Goal: Task Accomplishment & Management: Use online tool/utility

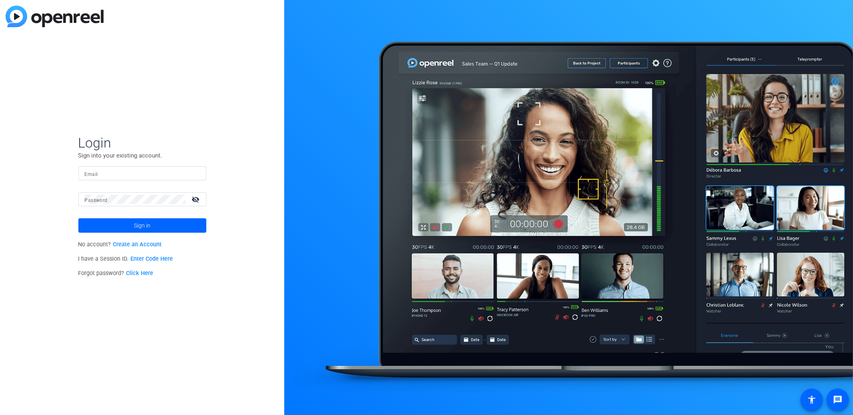
type input "[PERSON_NAME][EMAIL_ADDRESS][PERSON_NAME][PERSON_NAME][DOMAIN_NAME]"
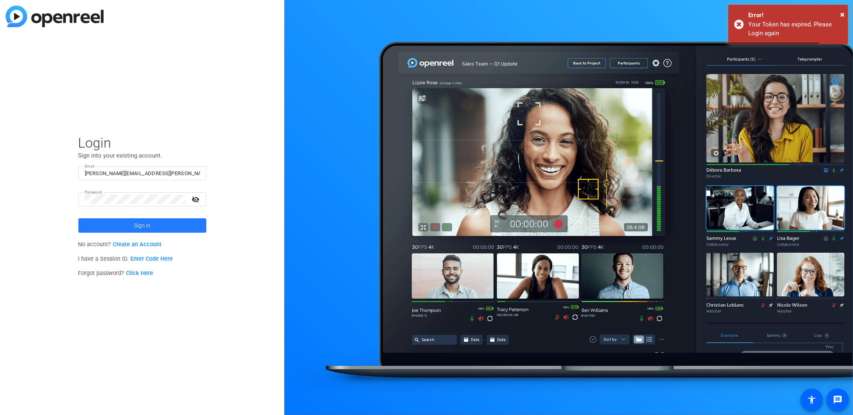
click at [125, 231] on span at bounding box center [142, 225] width 128 height 19
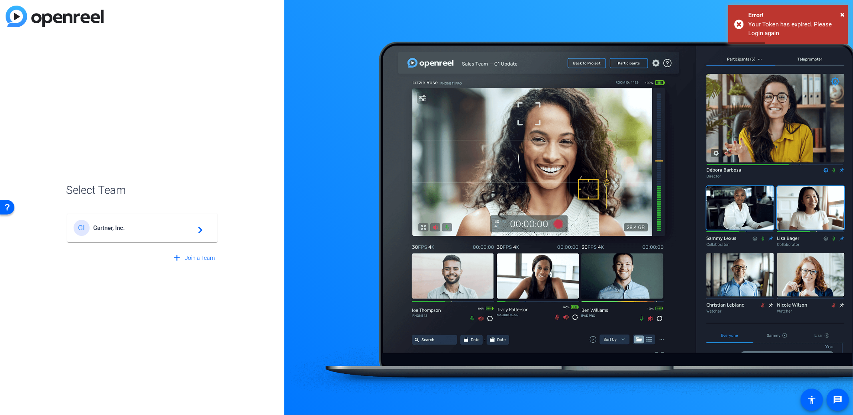
click at [162, 229] on span "Gartner, Inc." at bounding box center [144, 227] width 100 height 7
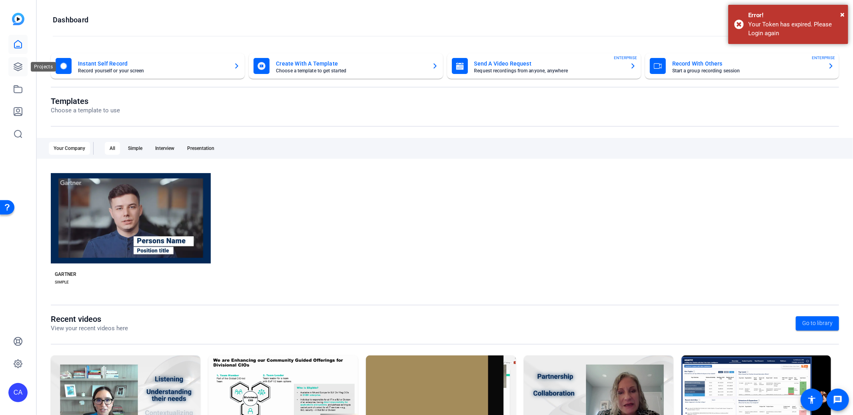
click at [19, 60] on link at bounding box center [17, 66] width 19 height 19
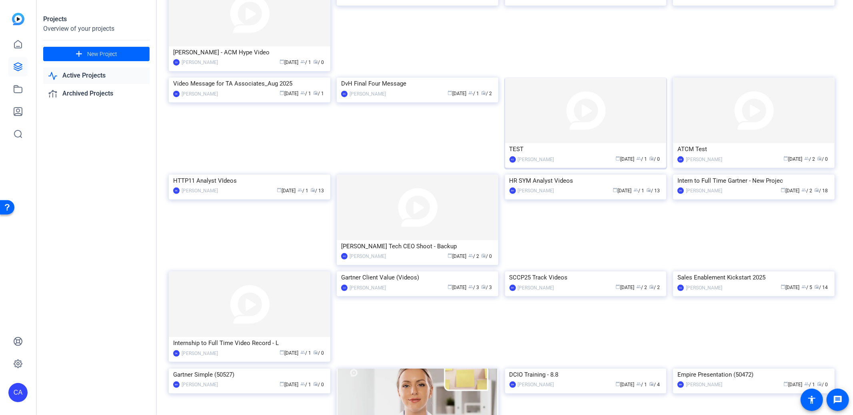
scroll to position [179, 0]
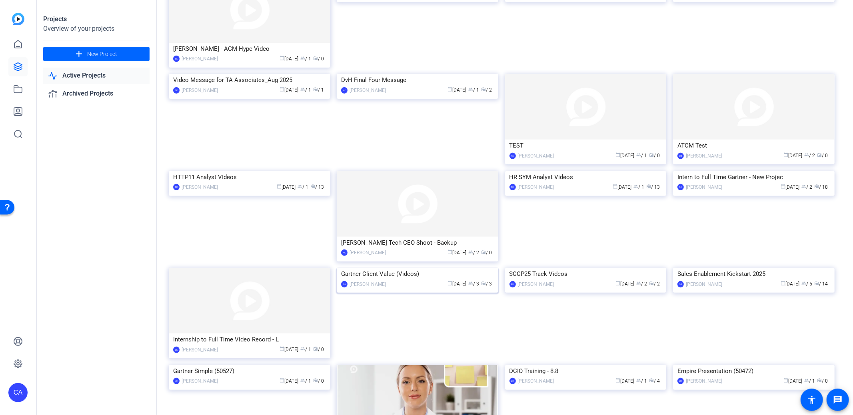
click at [400, 280] on div "Gartner Client Value (Videos)" at bounding box center [417, 274] width 153 height 12
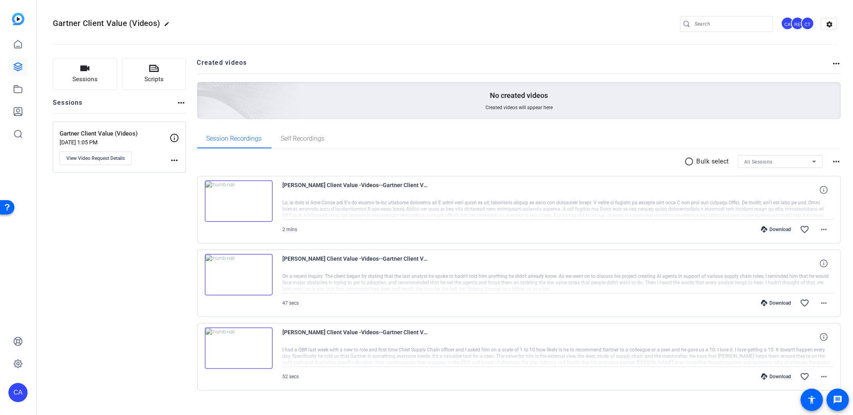
scroll to position [9, 0]
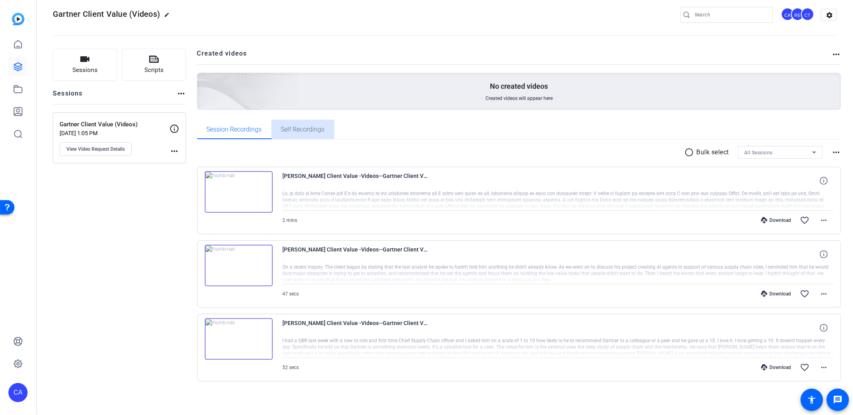
click at [303, 128] on span "Self Recordings" at bounding box center [303, 129] width 44 height 6
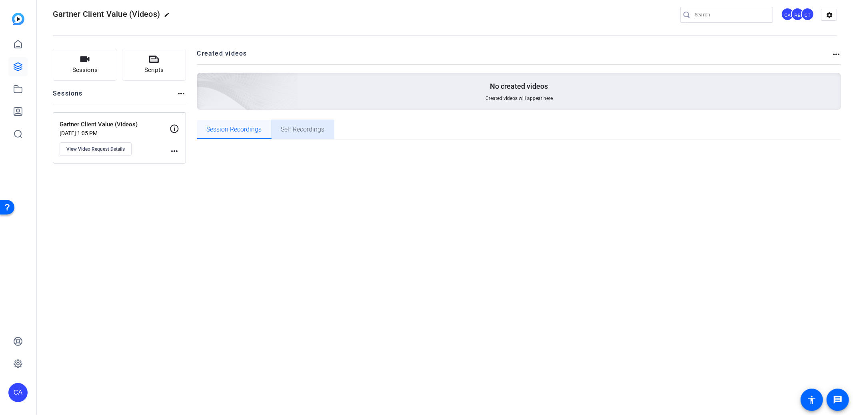
scroll to position [0, 0]
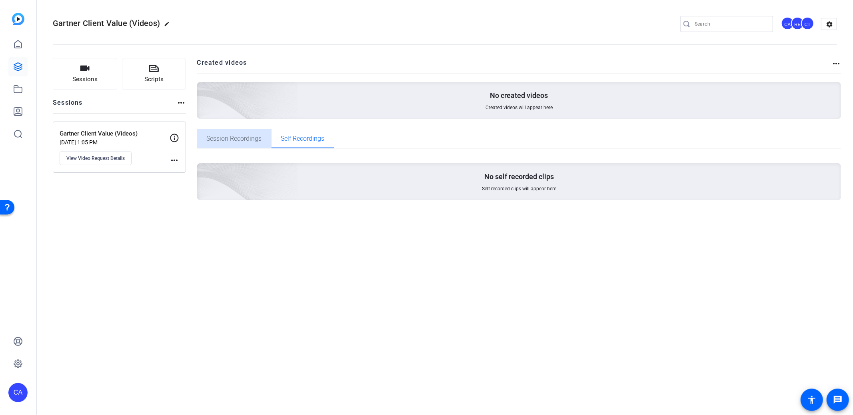
click at [243, 136] on span "Session Recordings" at bounding box center [234, 138] width 55 height 6
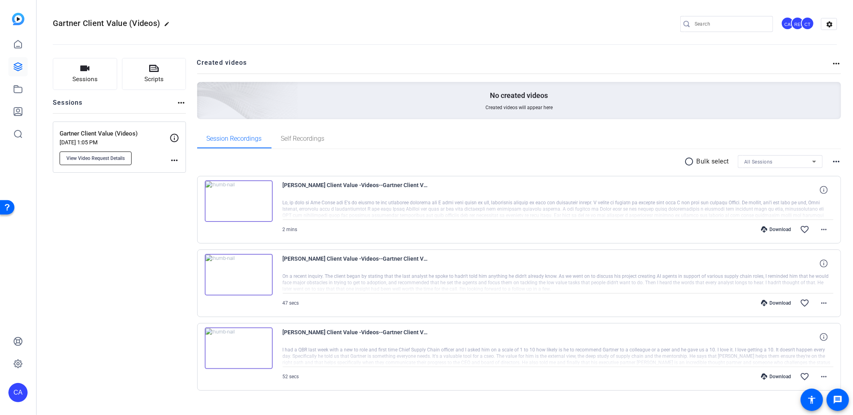
click at [104, 156] on span "View Video Request Details" at bounding box center [95, 158] width 58 height 6
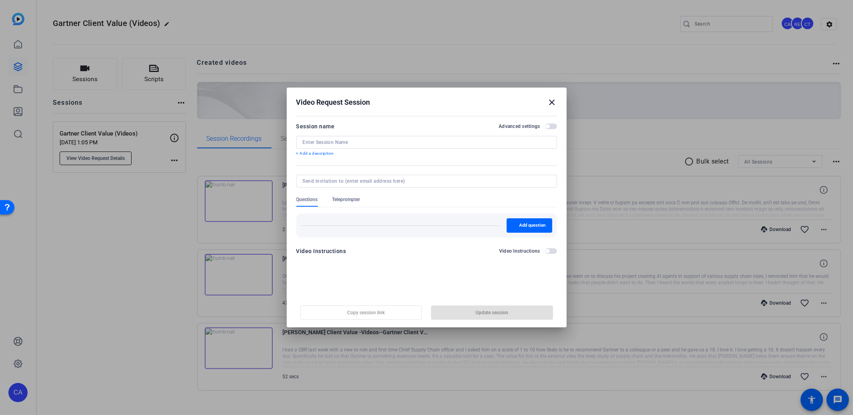
type input "Gartner Client Value (Videos)"
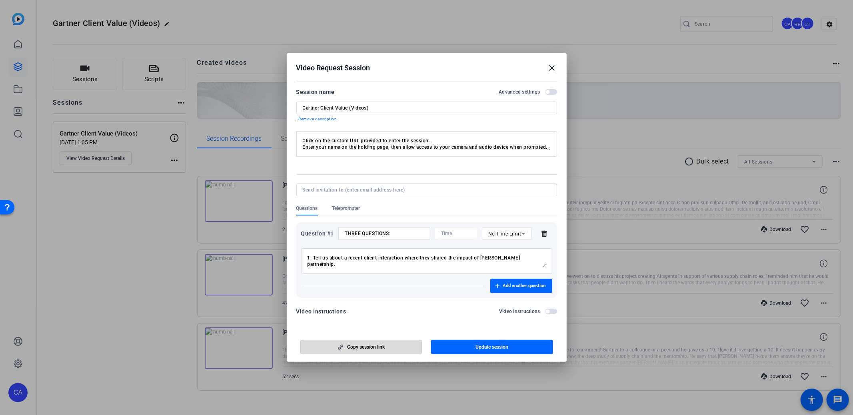
click at [381, 348] on span "Copy session link" at bounding box center [366, 347] width 38 height 6
click at [554, 66] on mat-icon "close" at bounding box center [552, 68] width 10 height 10
